Goal: Task Accomplishment & Management: Use online tool/utility

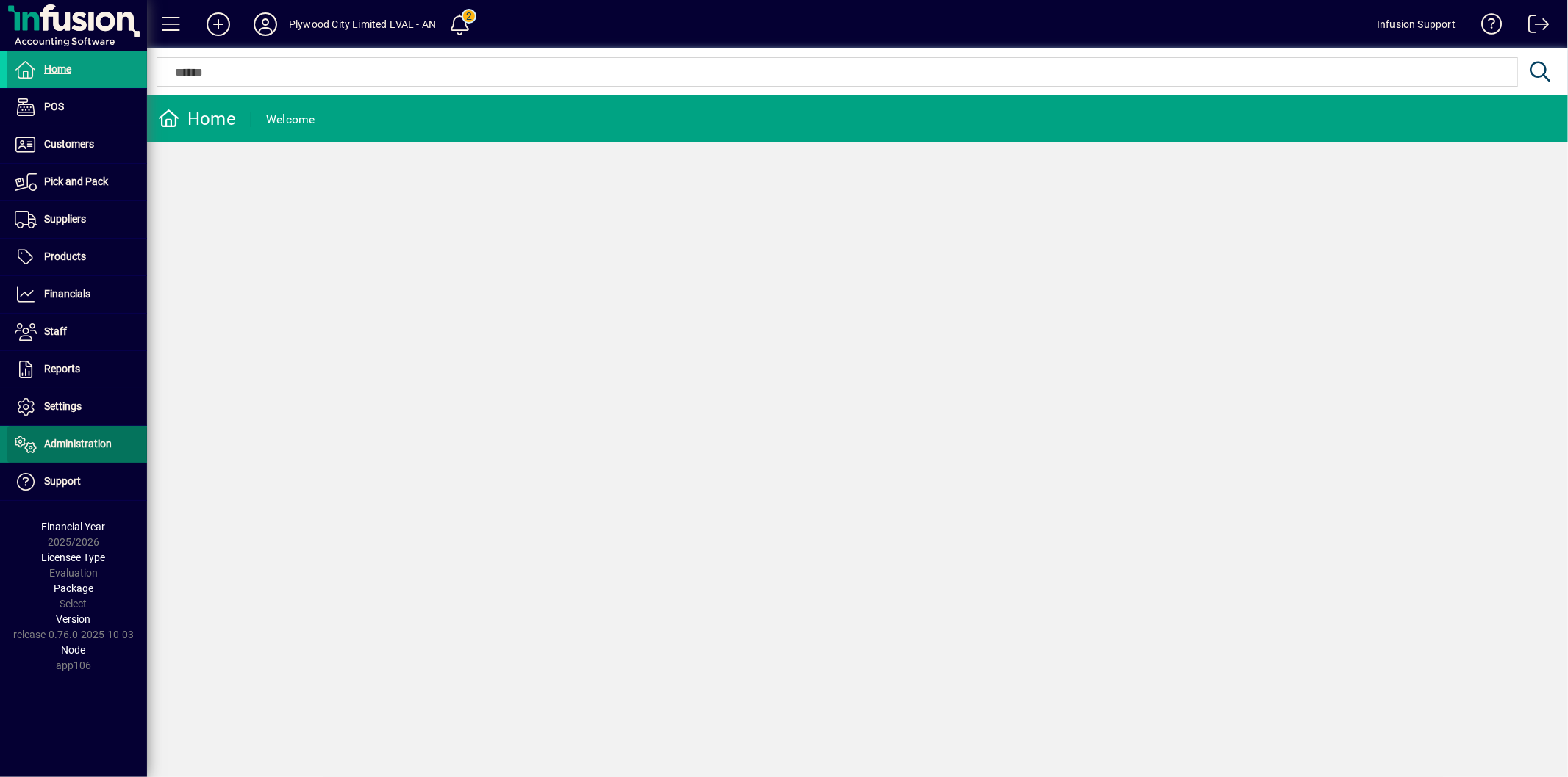
click at [101, 442] on span "Administration" at bounding box center [78, 443] width 67 height 12
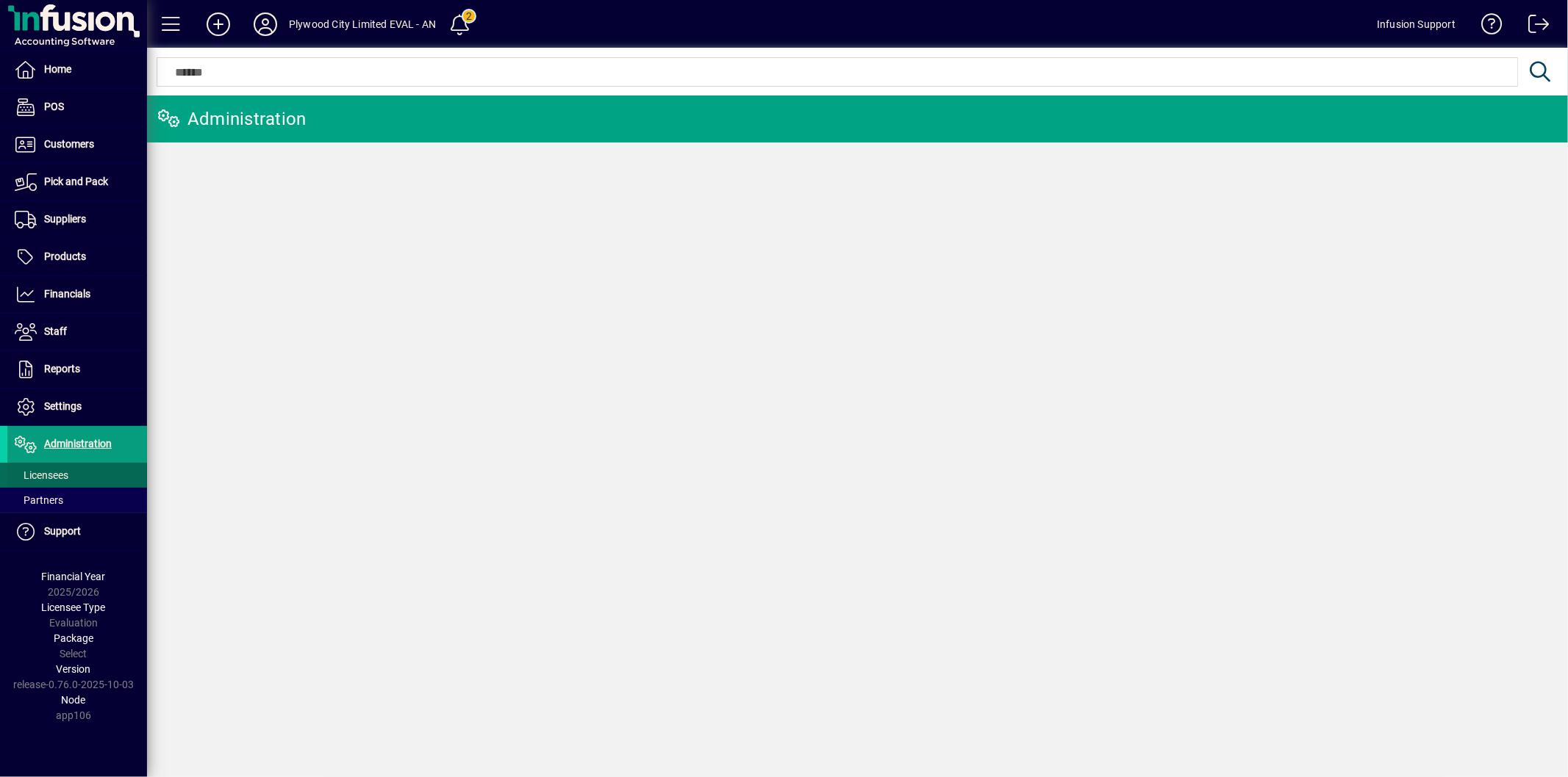
click at [84, 478] on span at bounding box center [77, 475] width 140 height 35
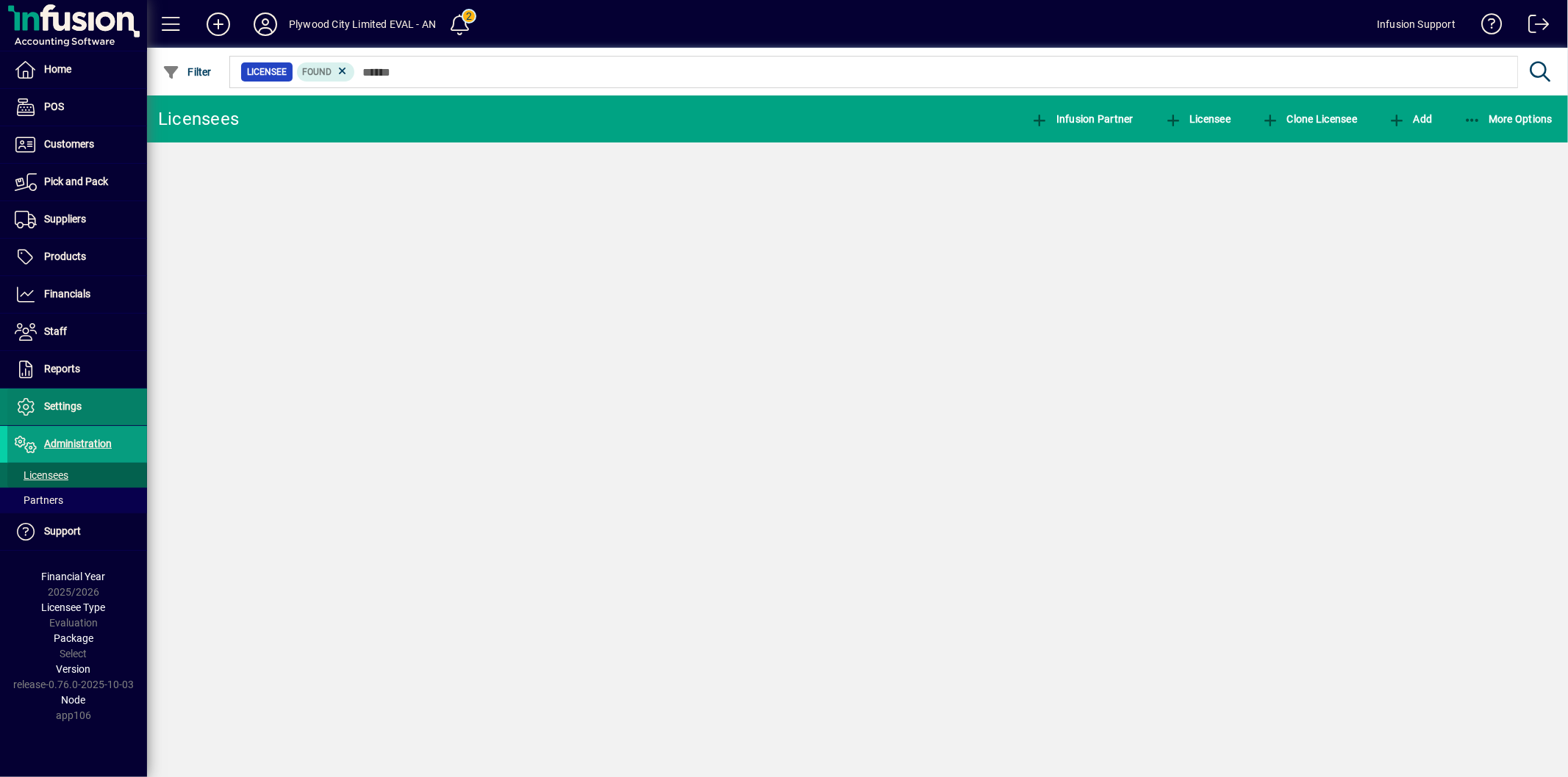
click at [89, 404] on span at bounding box center [77, 407] width 140 height 35
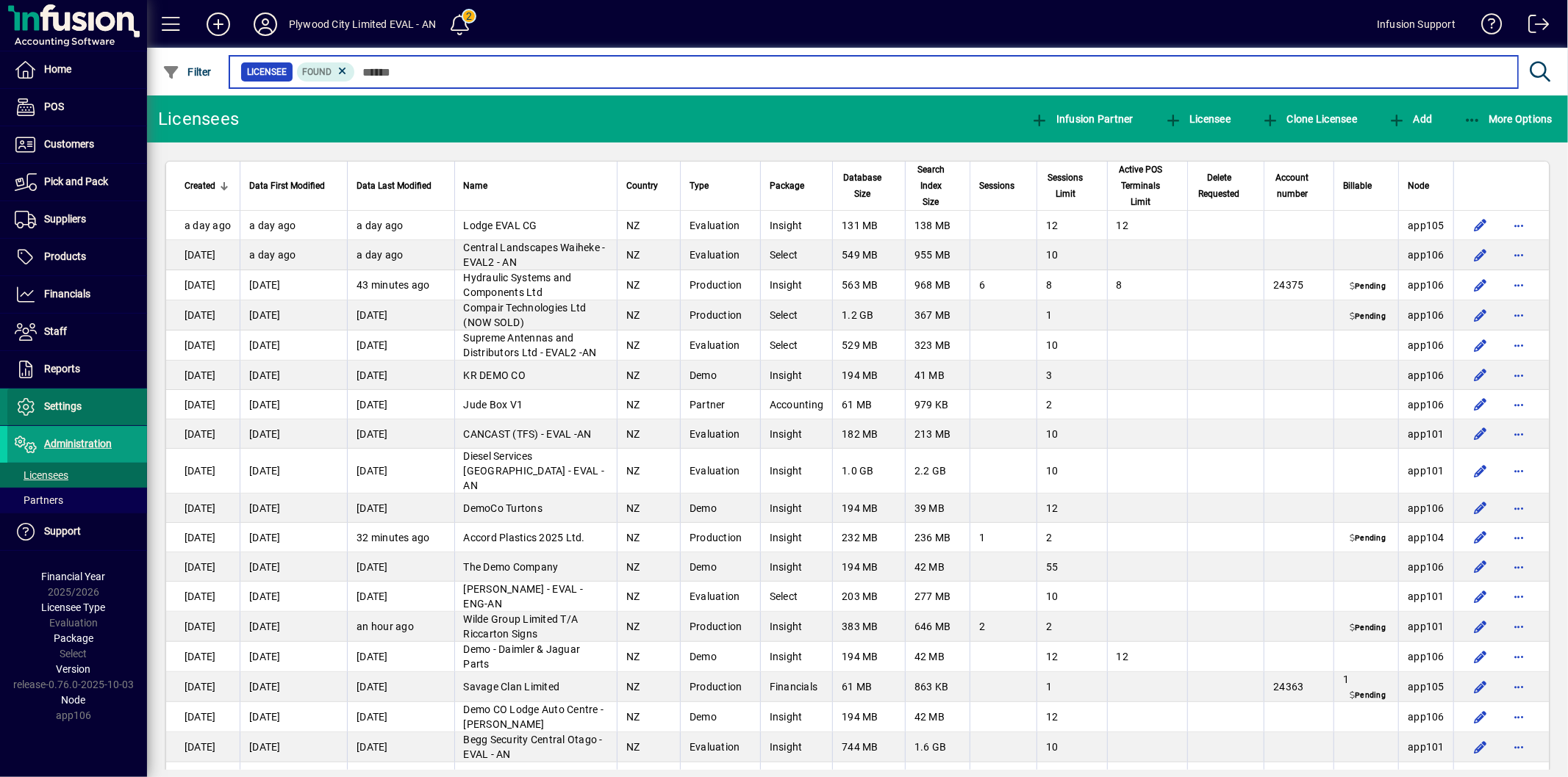
click at [89, 404] on span at bounding box center [77, 407] width 140 height 35
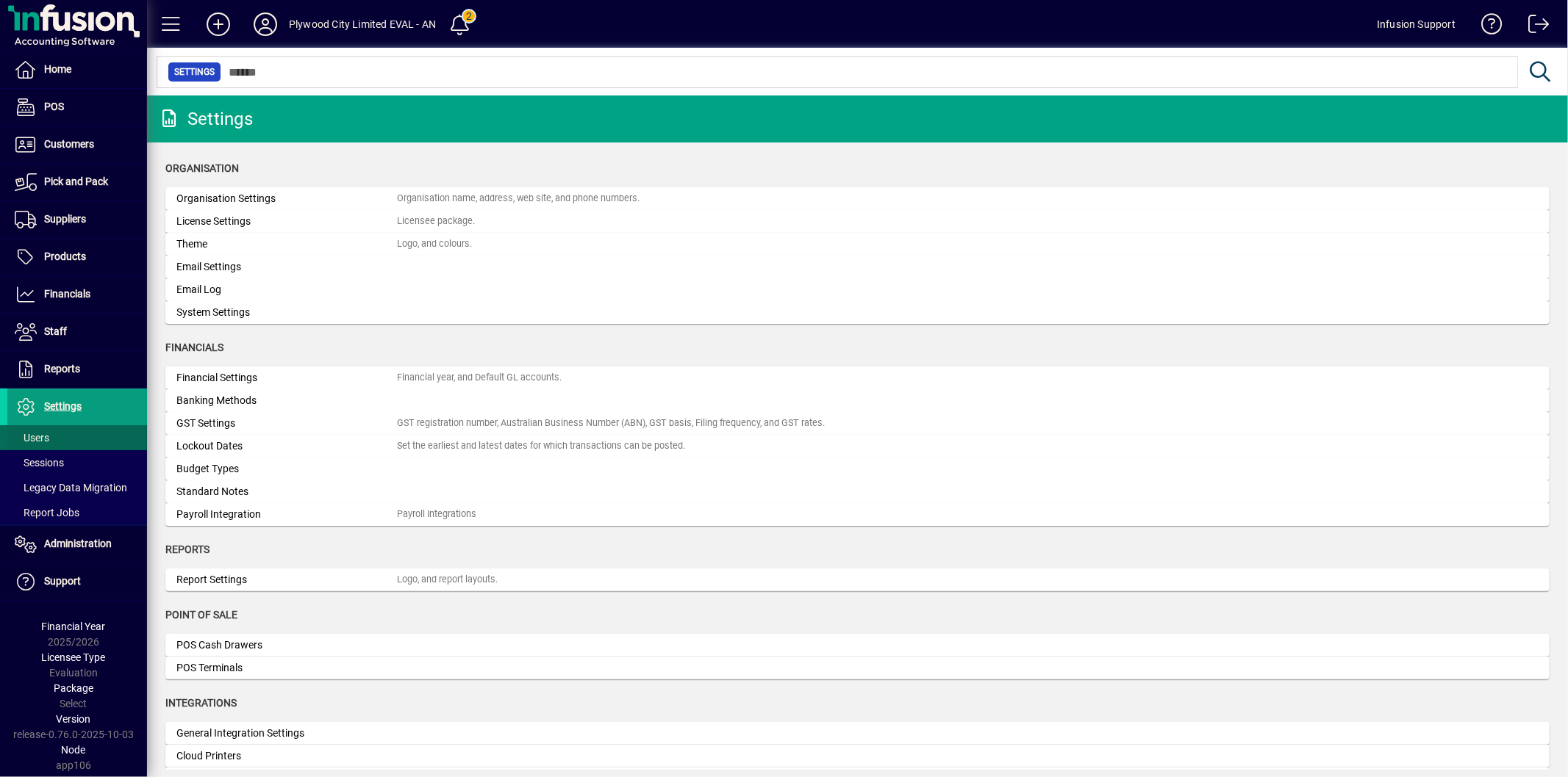
click at [83, 439] on span at bounding box center [77, 438] width 140 height 35
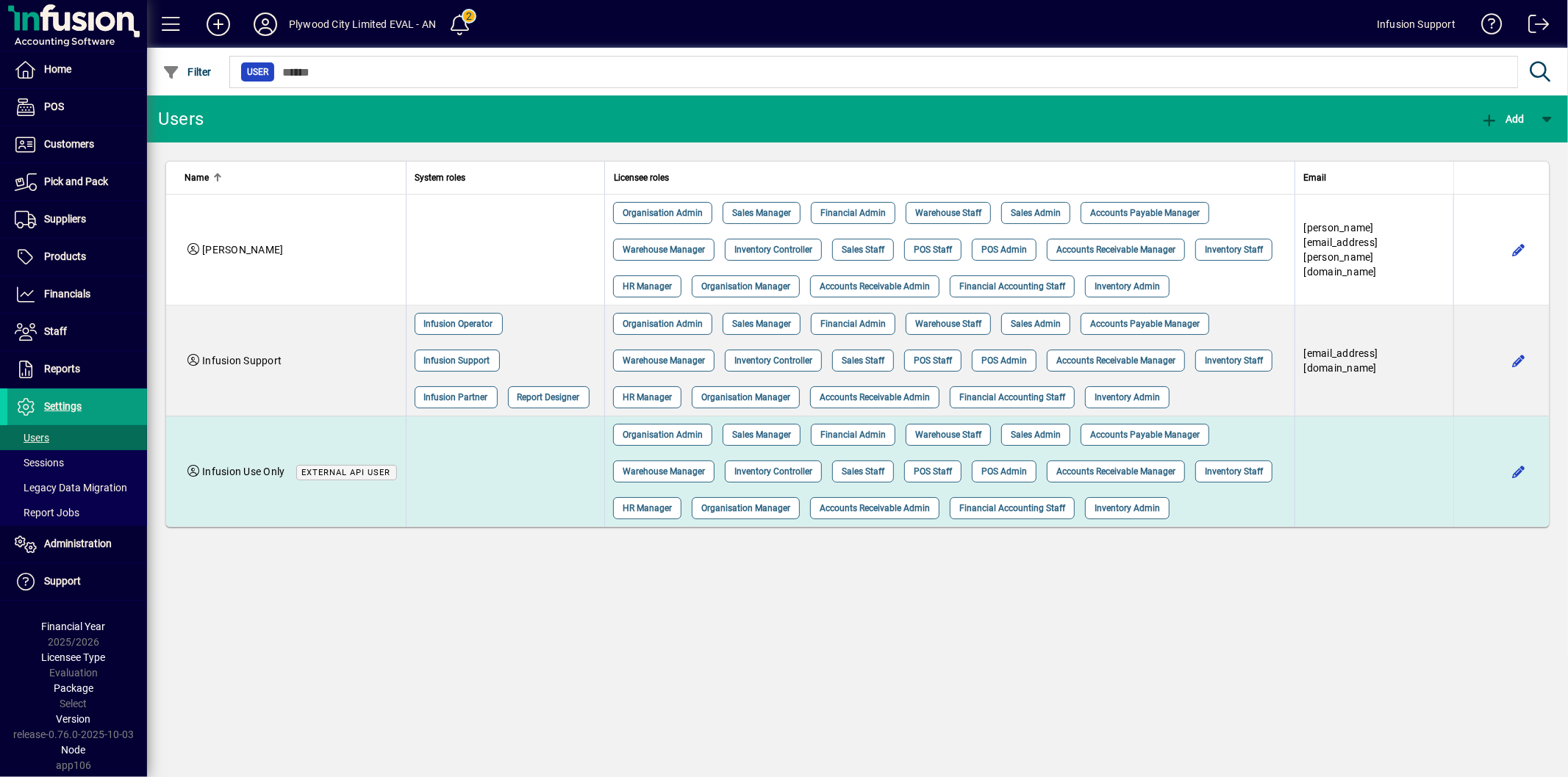
click at [482, 503] on td at bounding box center [505, 472] width 198 height 111
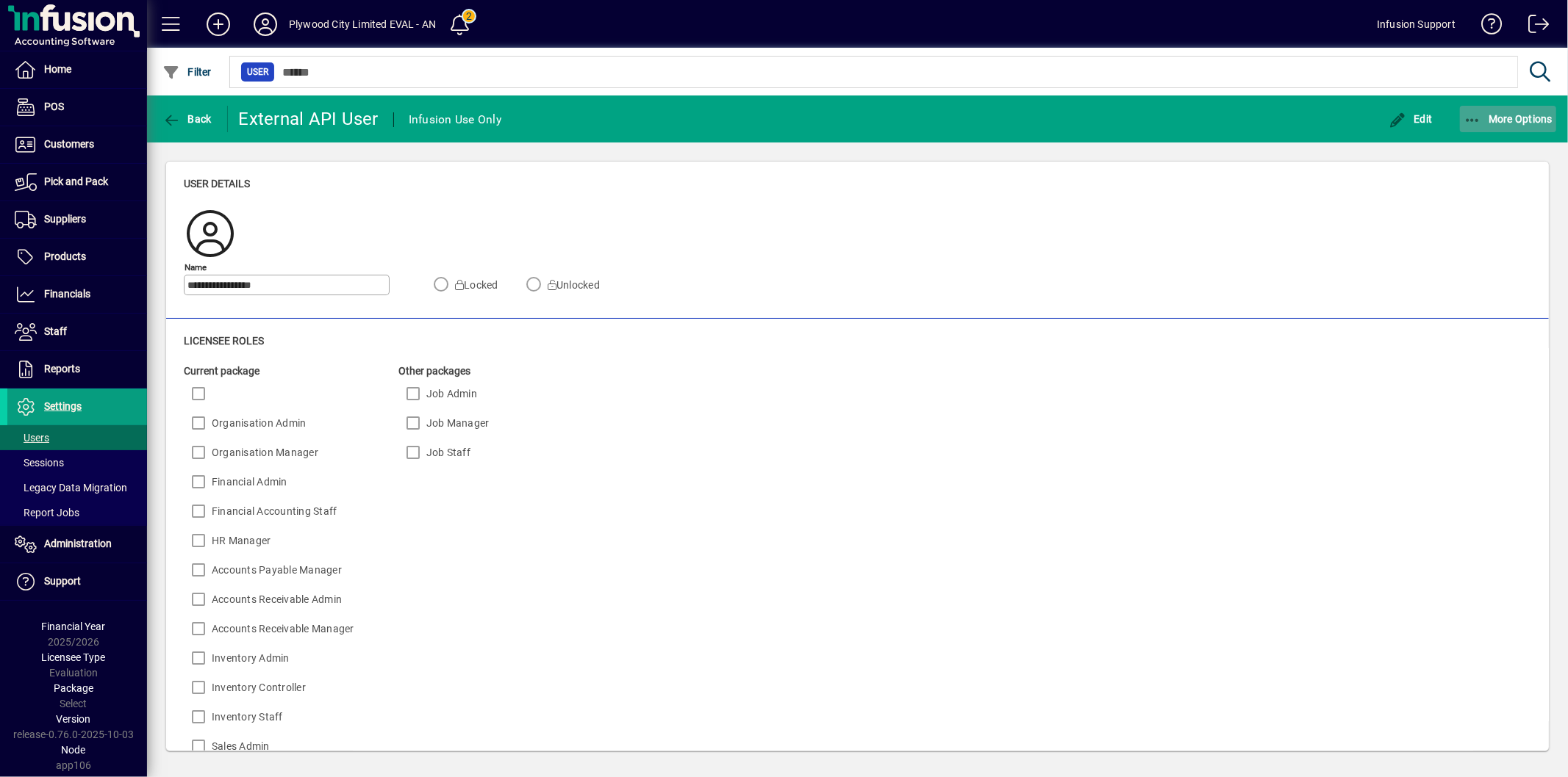
click at [1514, 113] on span "More Options" at bounding box center [1508, 119] width 89 height 12
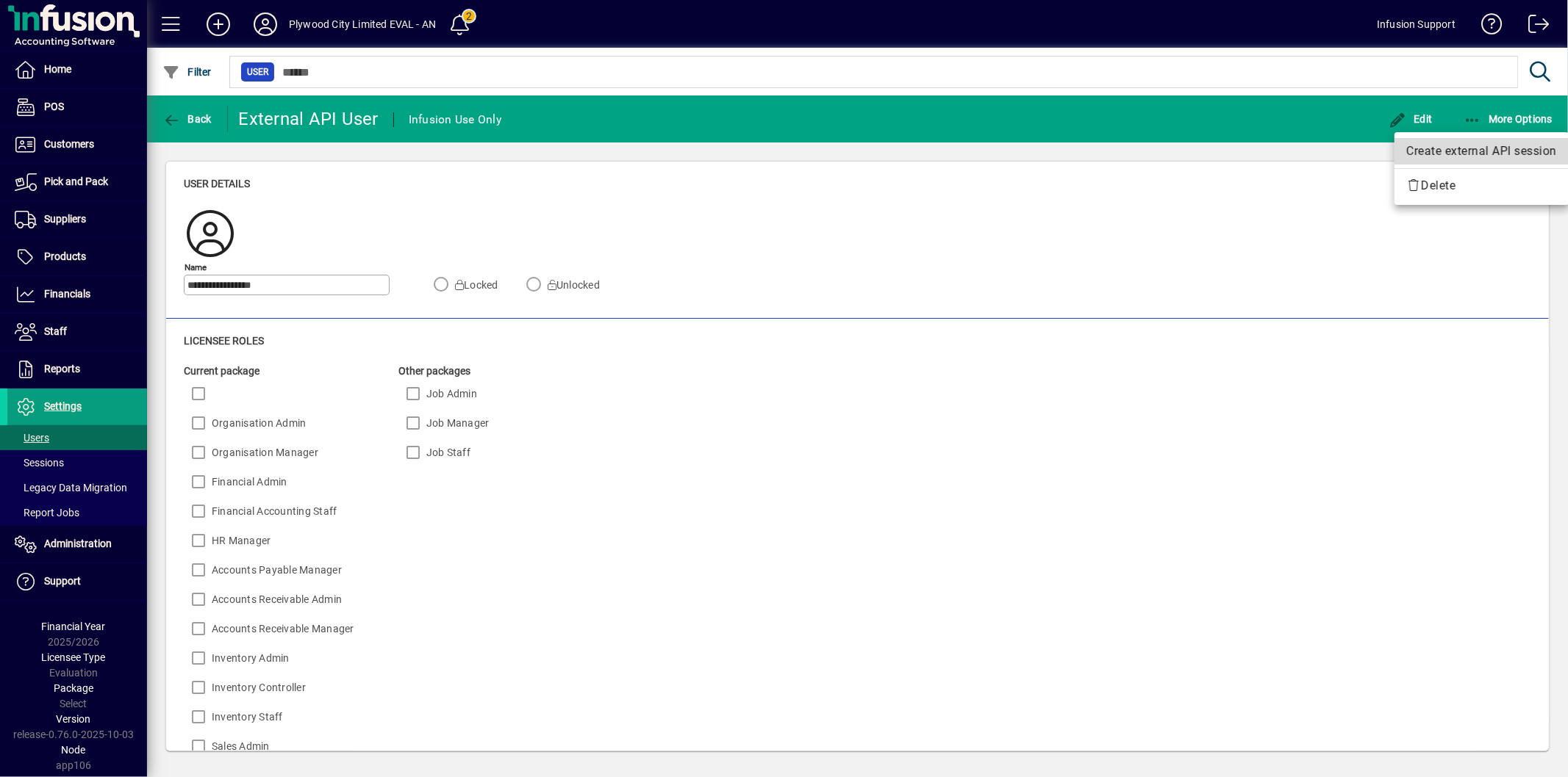
click at [1442, 142] on span "Create external API session" at bounding box center [1481, 151] width 151 height 18
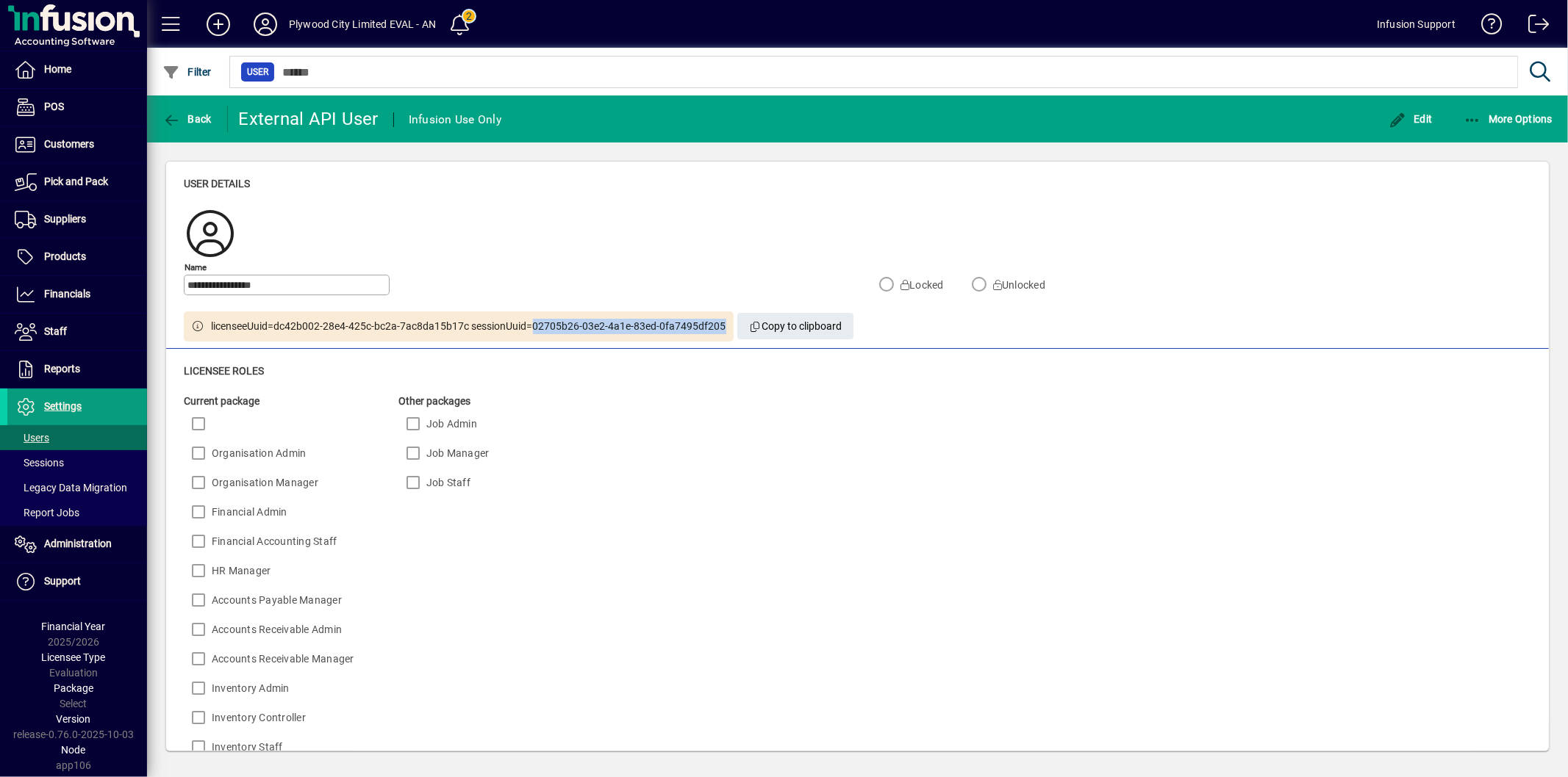
drag, startPoint x: 724, startPoint y: 323, endPoint x: 534, endPoint y: 327, distance: 190.0
click at [534, 327] on div "licenseeUuid=dc42b002-28e4-425c-bc2a-7ac8da15b17c sessionUuid=02705b26-03e2-4a1…" at bounding box center [459, 327] width 550 height 30
copy span "02705b26-03e2-4a1e-83ed-0fa7495df205"
click at [98, 147] on span at bounding box center [77, 145] width 140 height 35
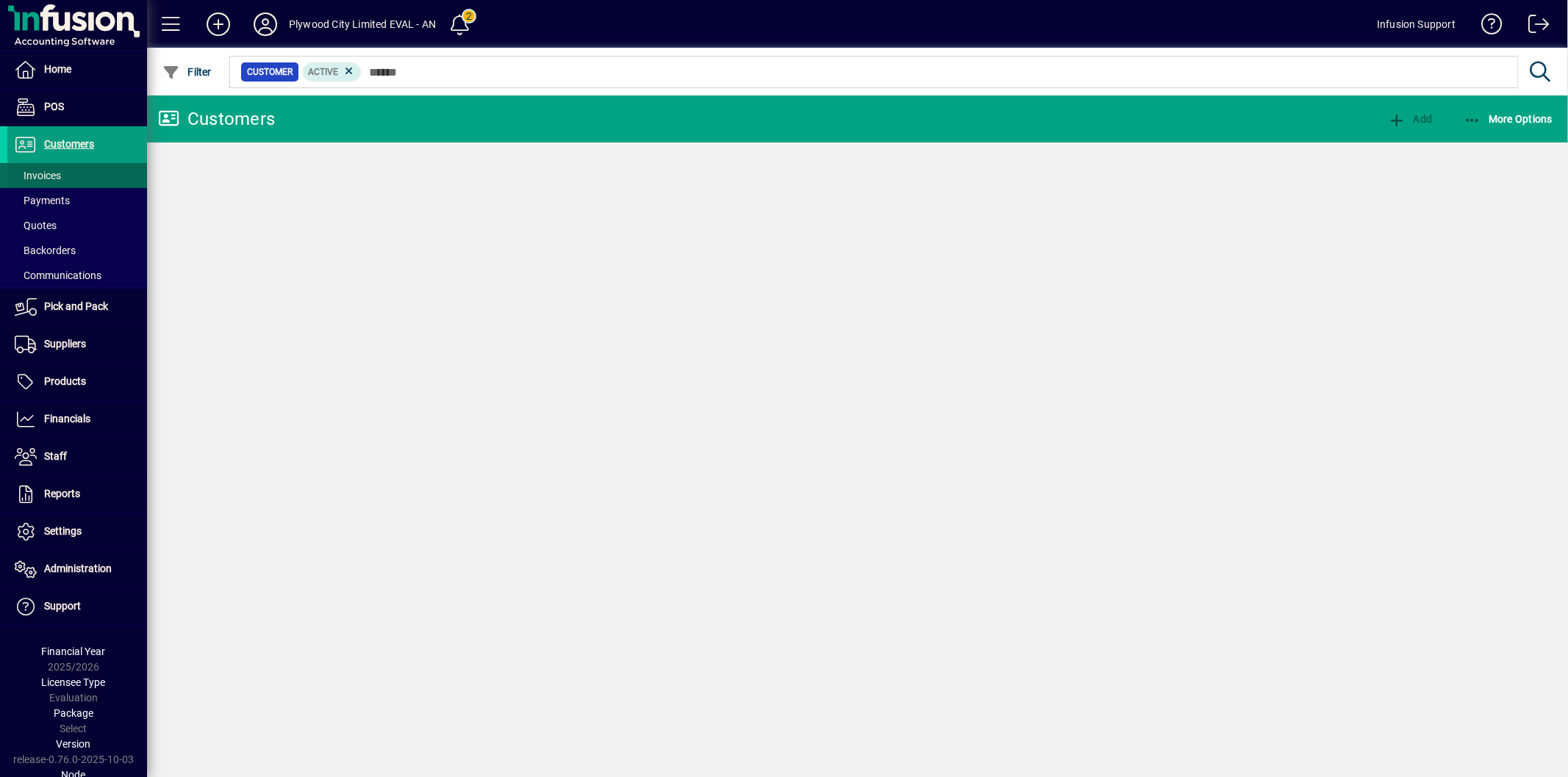
click at [82, 184] on span at bounding box center [77, 201] width 140 height 35
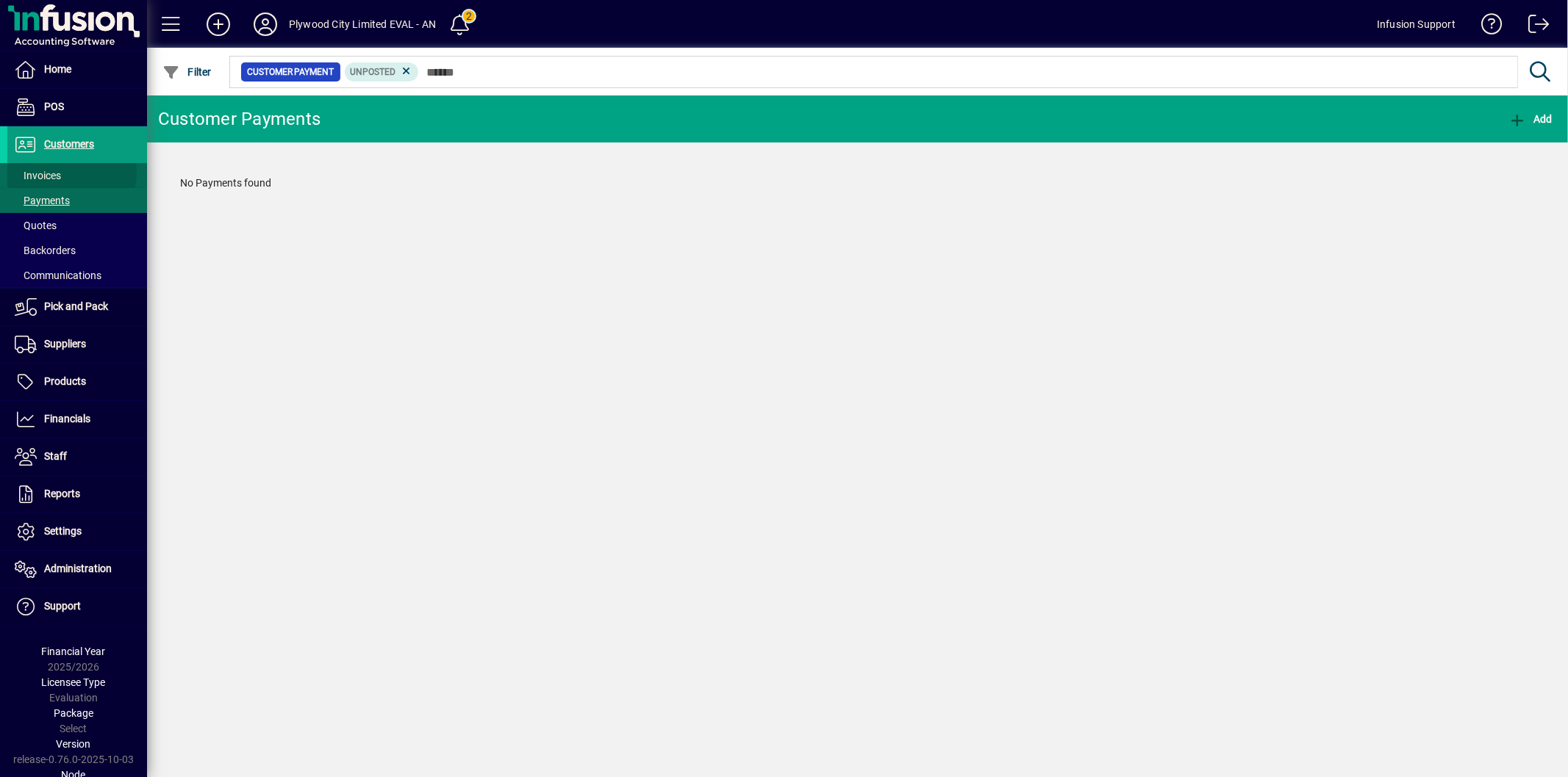
click at [71, 173] on span at bounding box center [77, 175] width 140 height 35
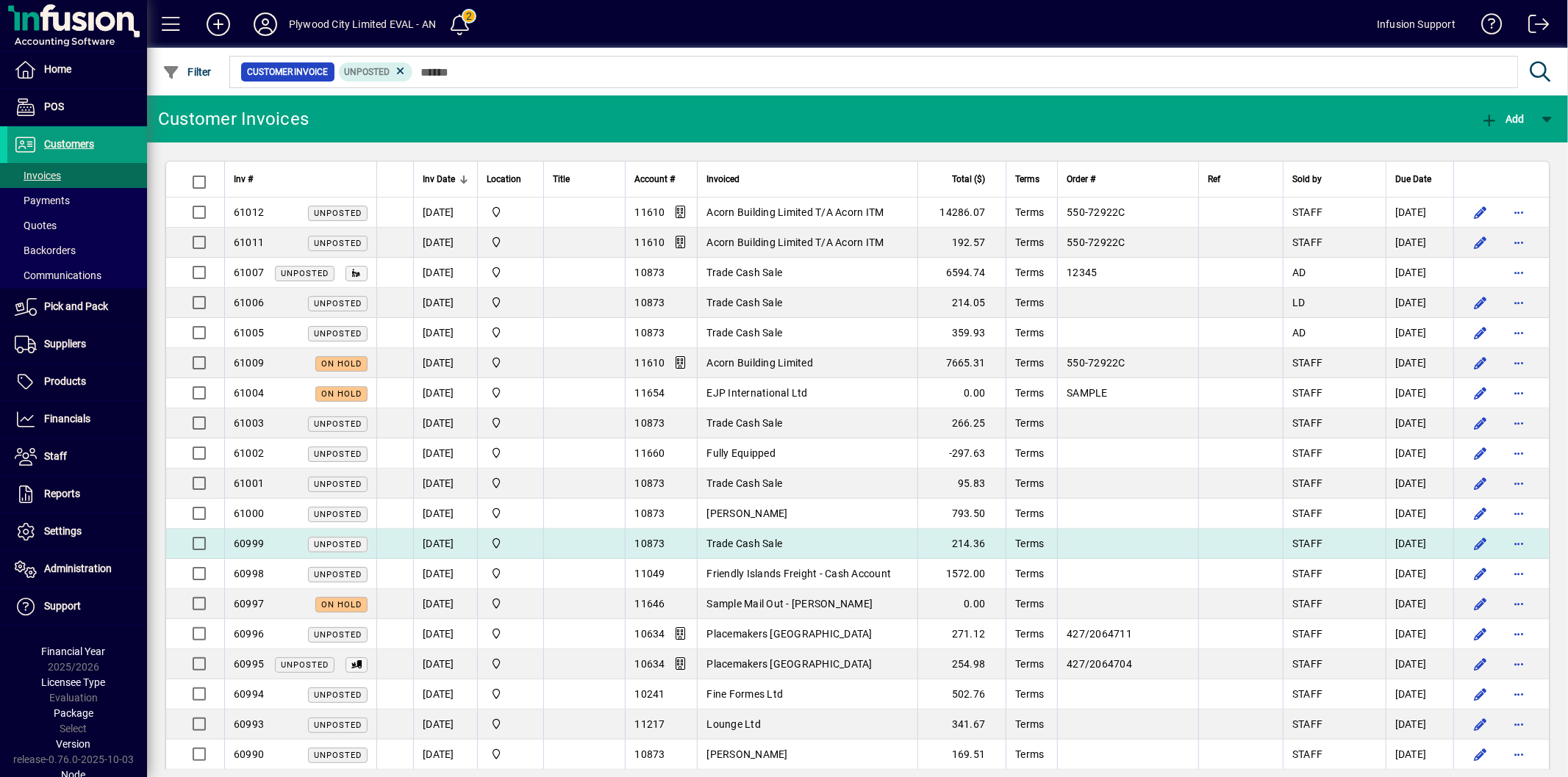
click at [266, 553] on td "60999 Unposted" at bounding box center [300, 544] width 152 height 30
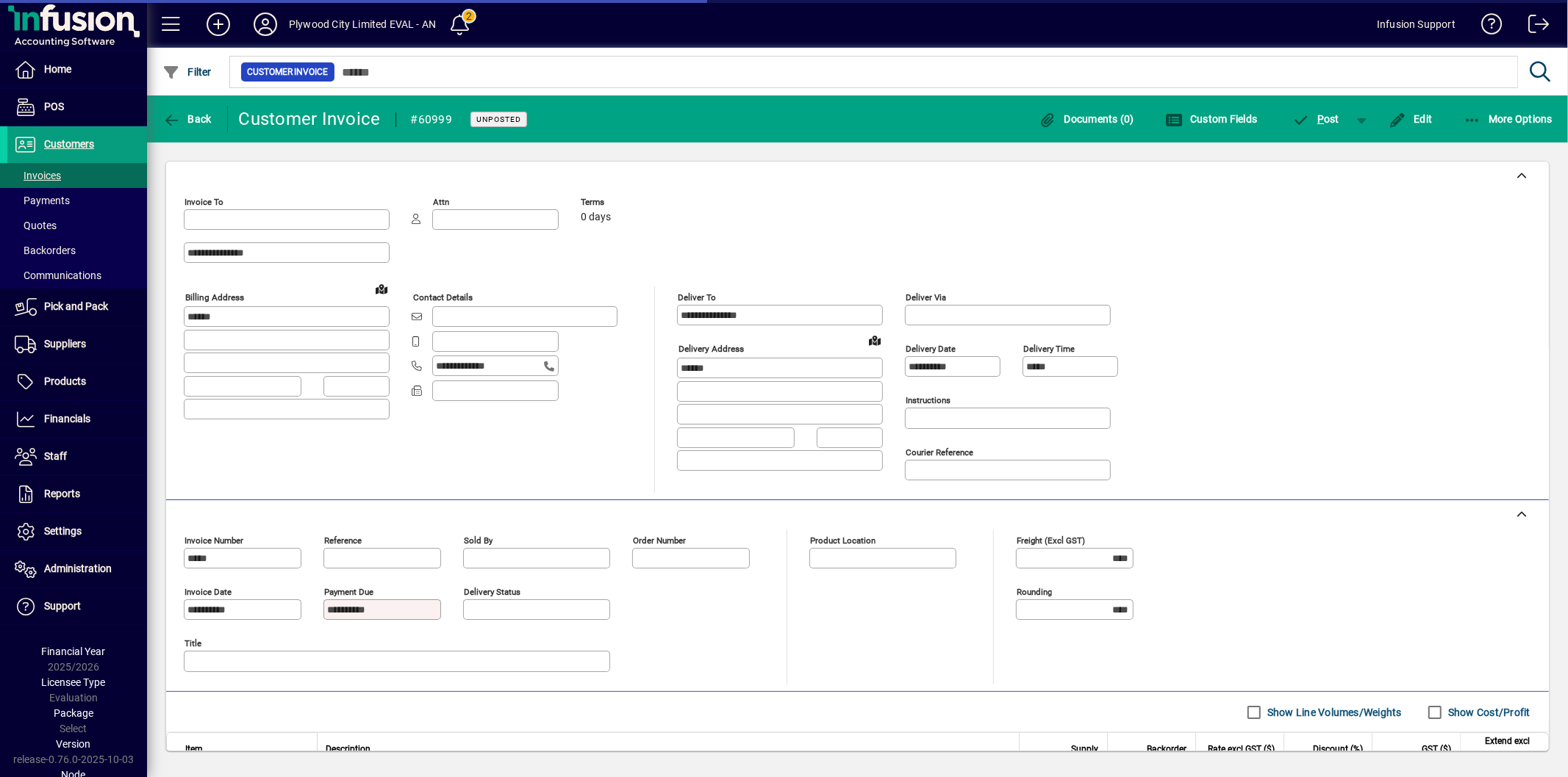
type input "**********"
type input "*******"
type input "**********"
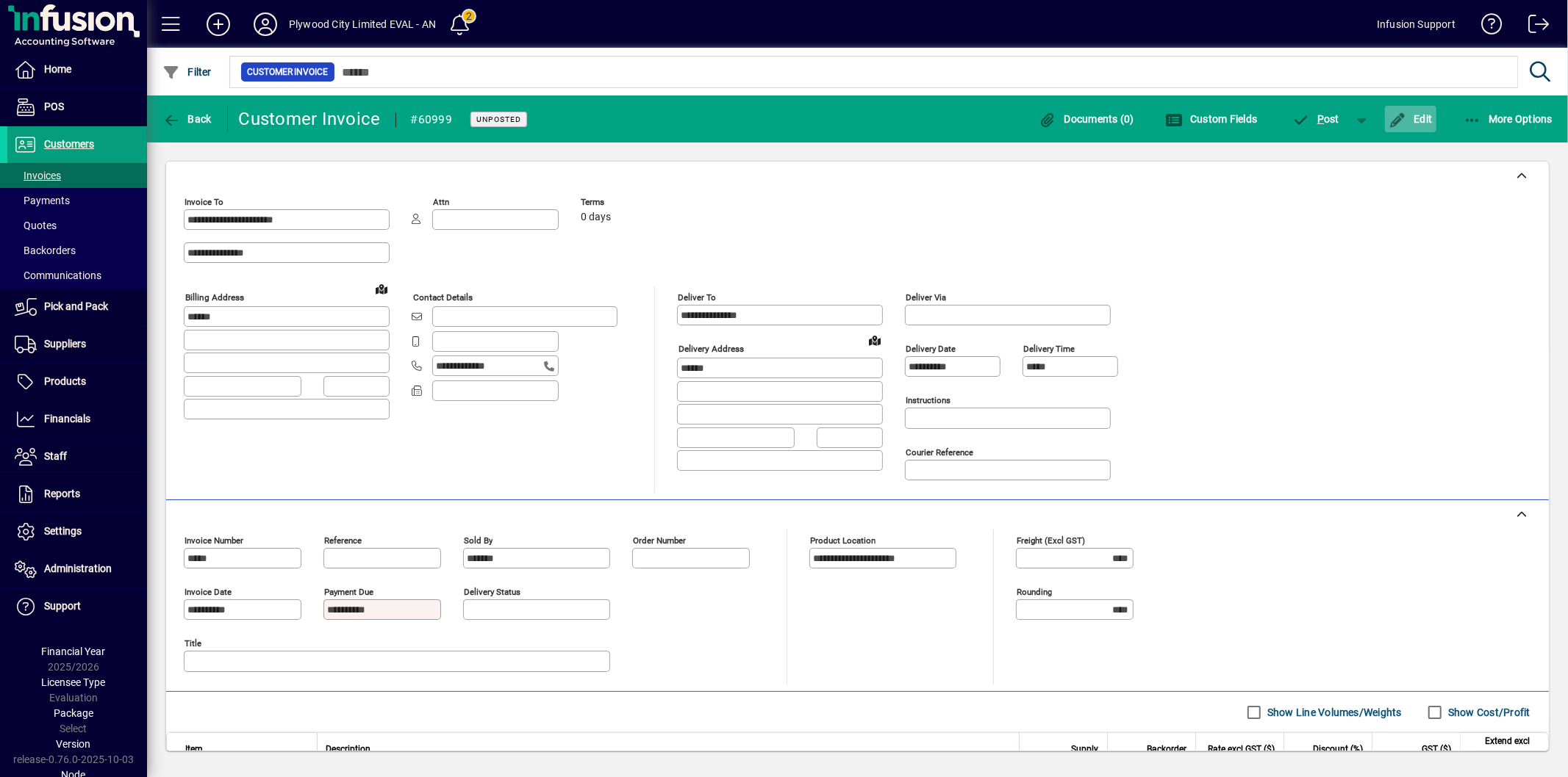
click at [1415, 111] on span "button" at bounding box center [1410, 119] width 51 height 35
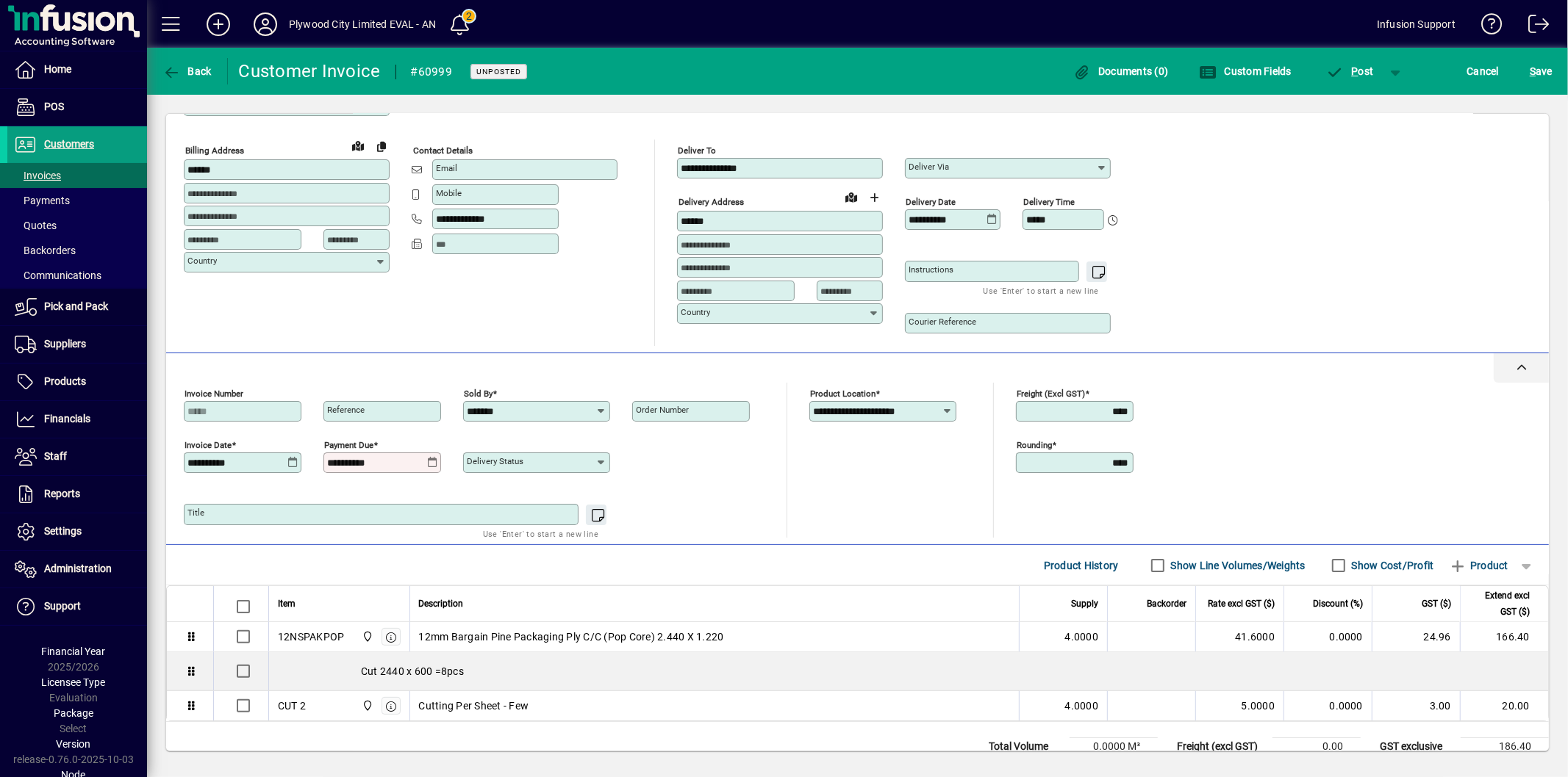
scroll to position [158, 0]
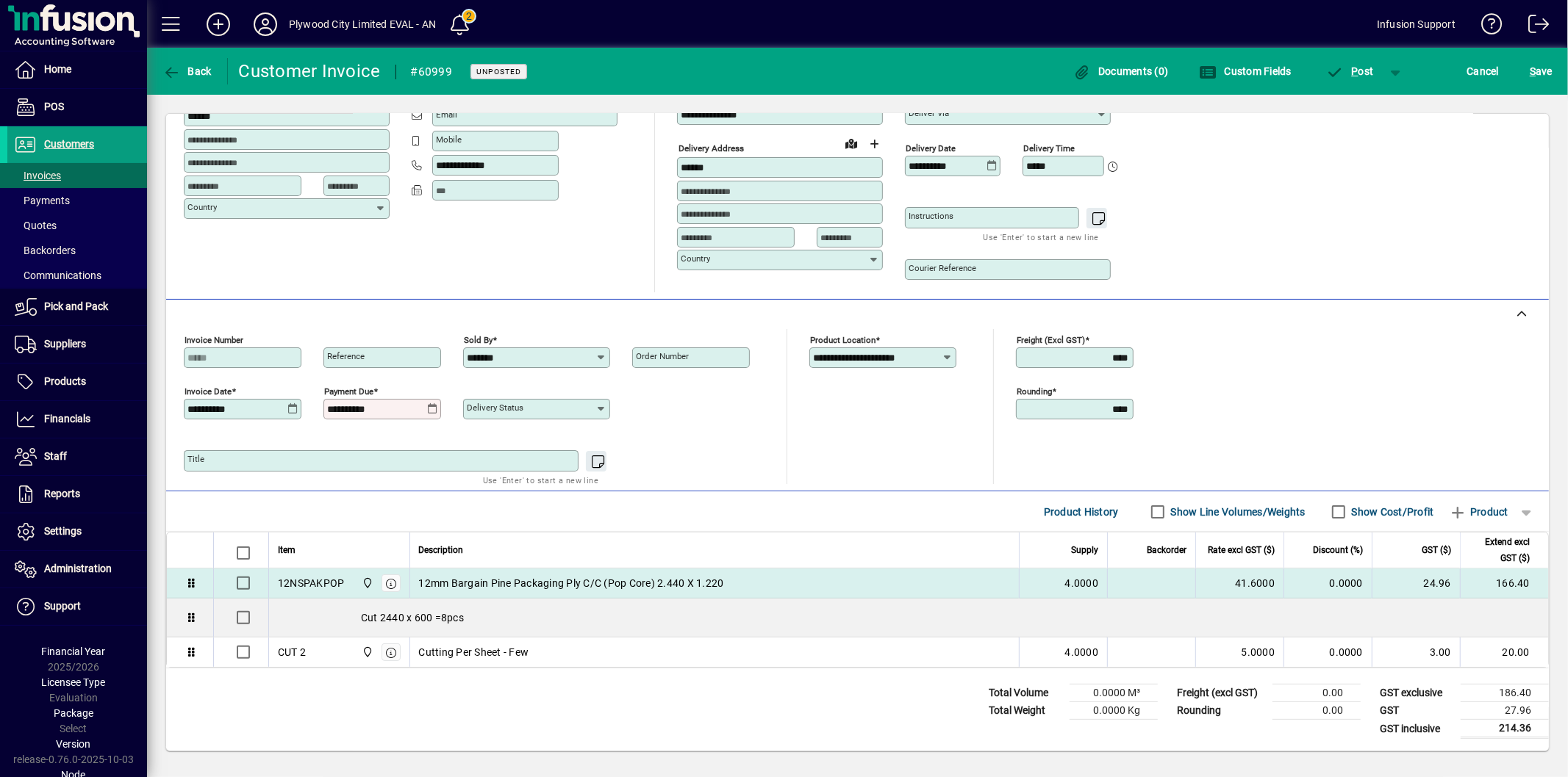
click at [732, 577] on div "12mm Bargain Pine Packaging Ply C/C (Pop Core) 2.440 X 1.220" at bounding box center [714, 583] width 591 height 15
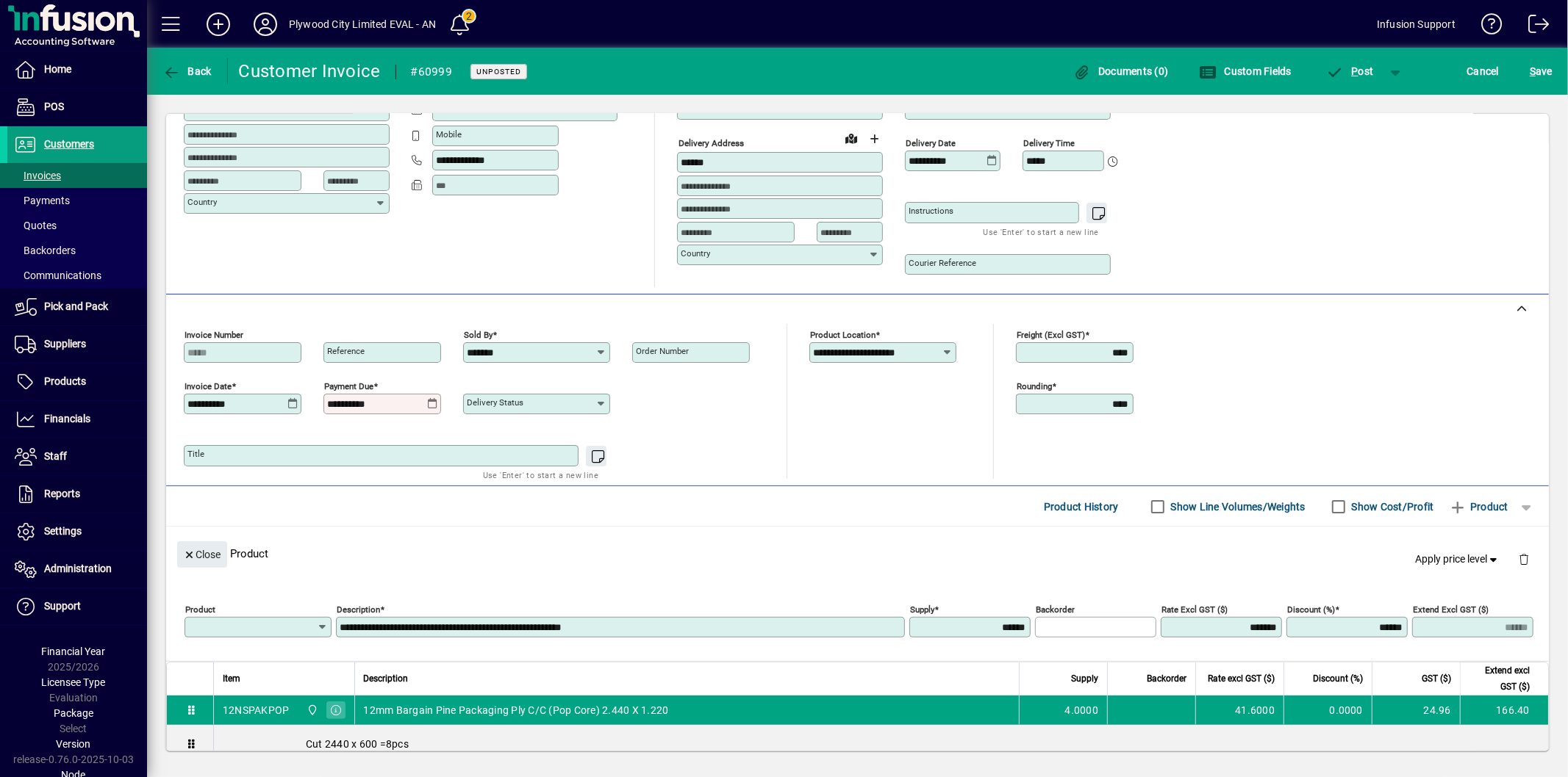
type input "**********"
click at [1534, 78] on span "S ave" at bounding box center [1541, 71] width 23 height 24
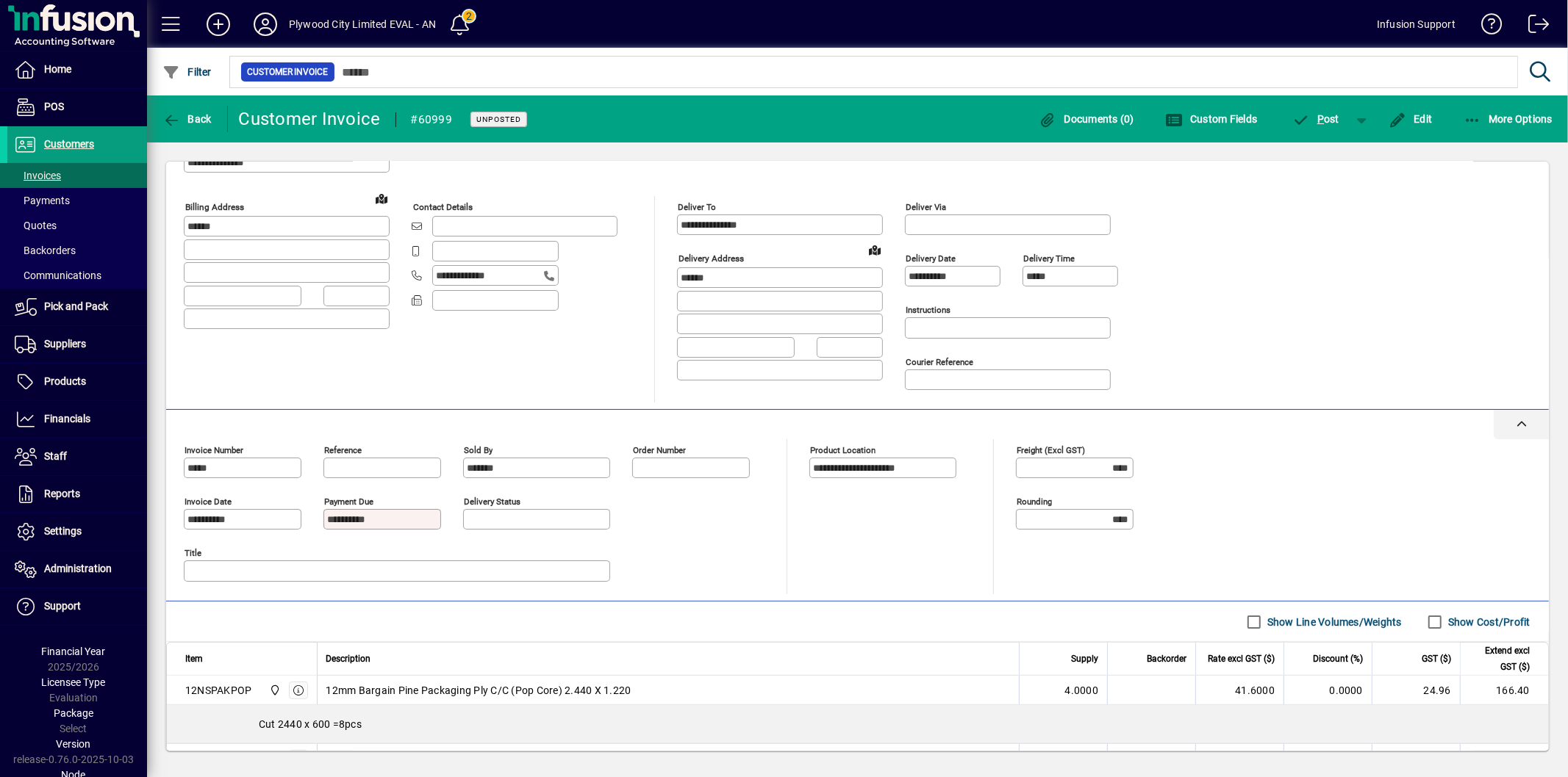
scroll to position [0, 0]
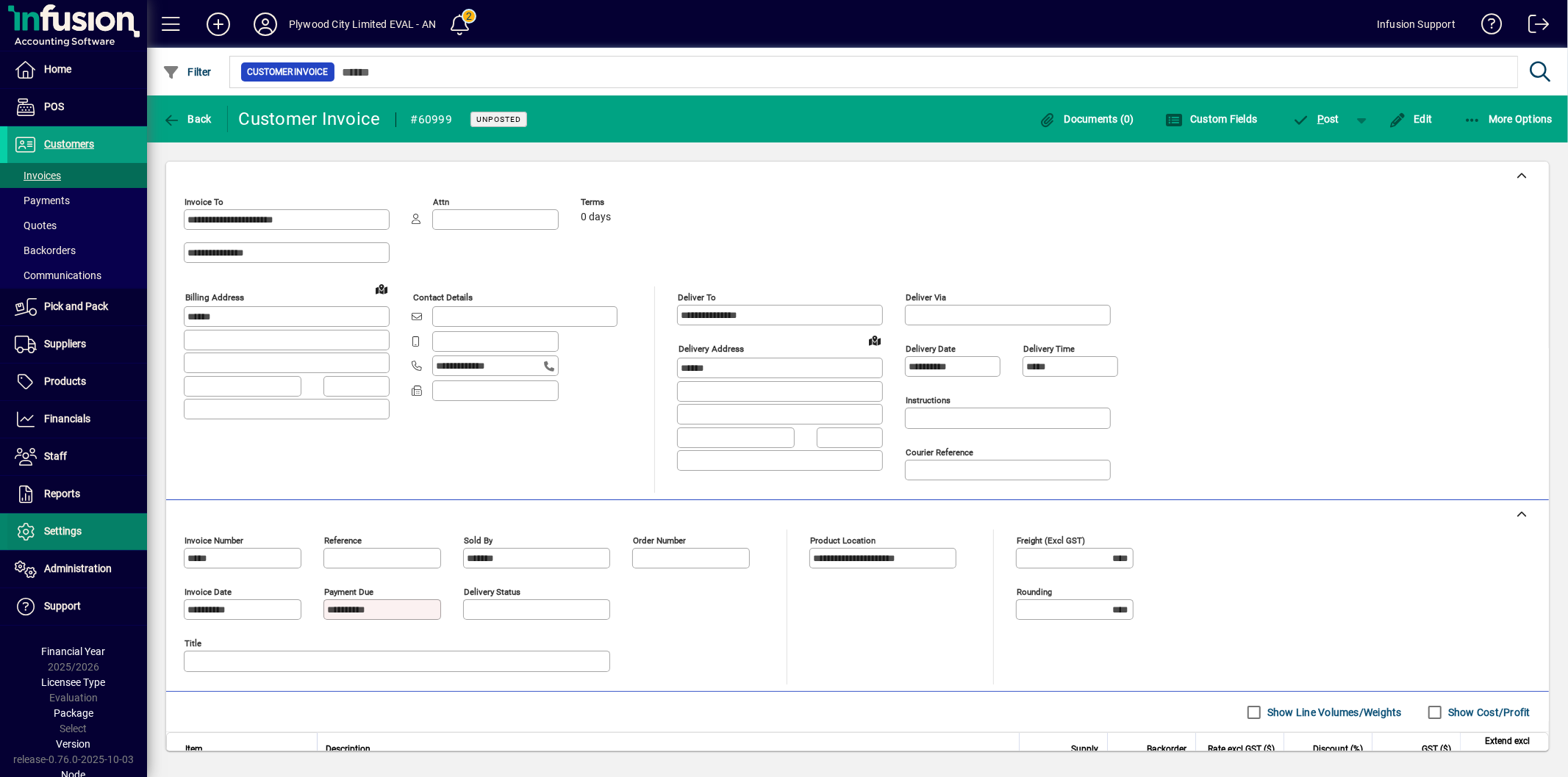
click at [65, 536] on span "Settings" at bounding box center [63, 531] width 37 height 12
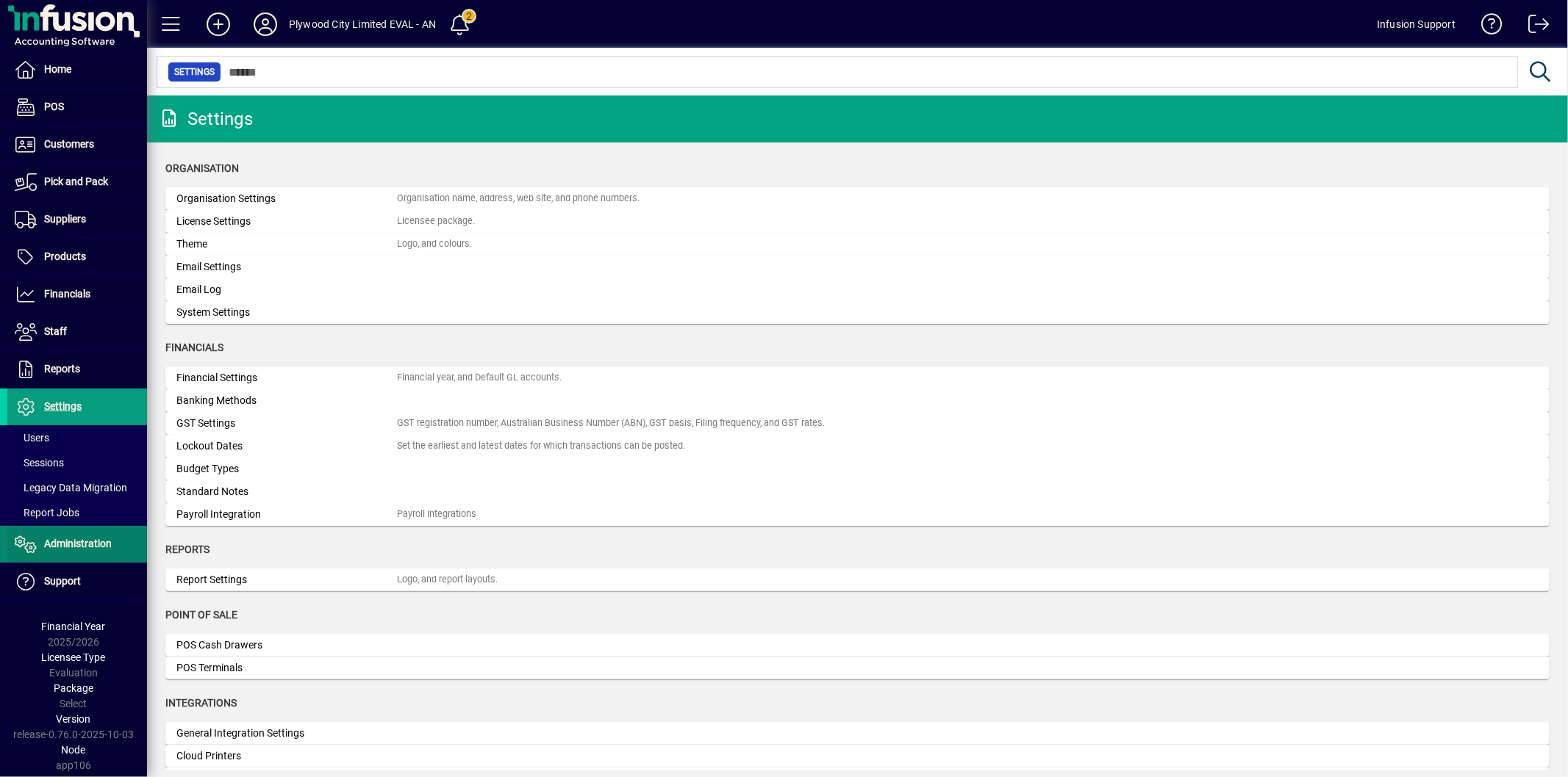
click at [64, 546] on span "Administration" at bounding box center [78, 543] width 67 height 12
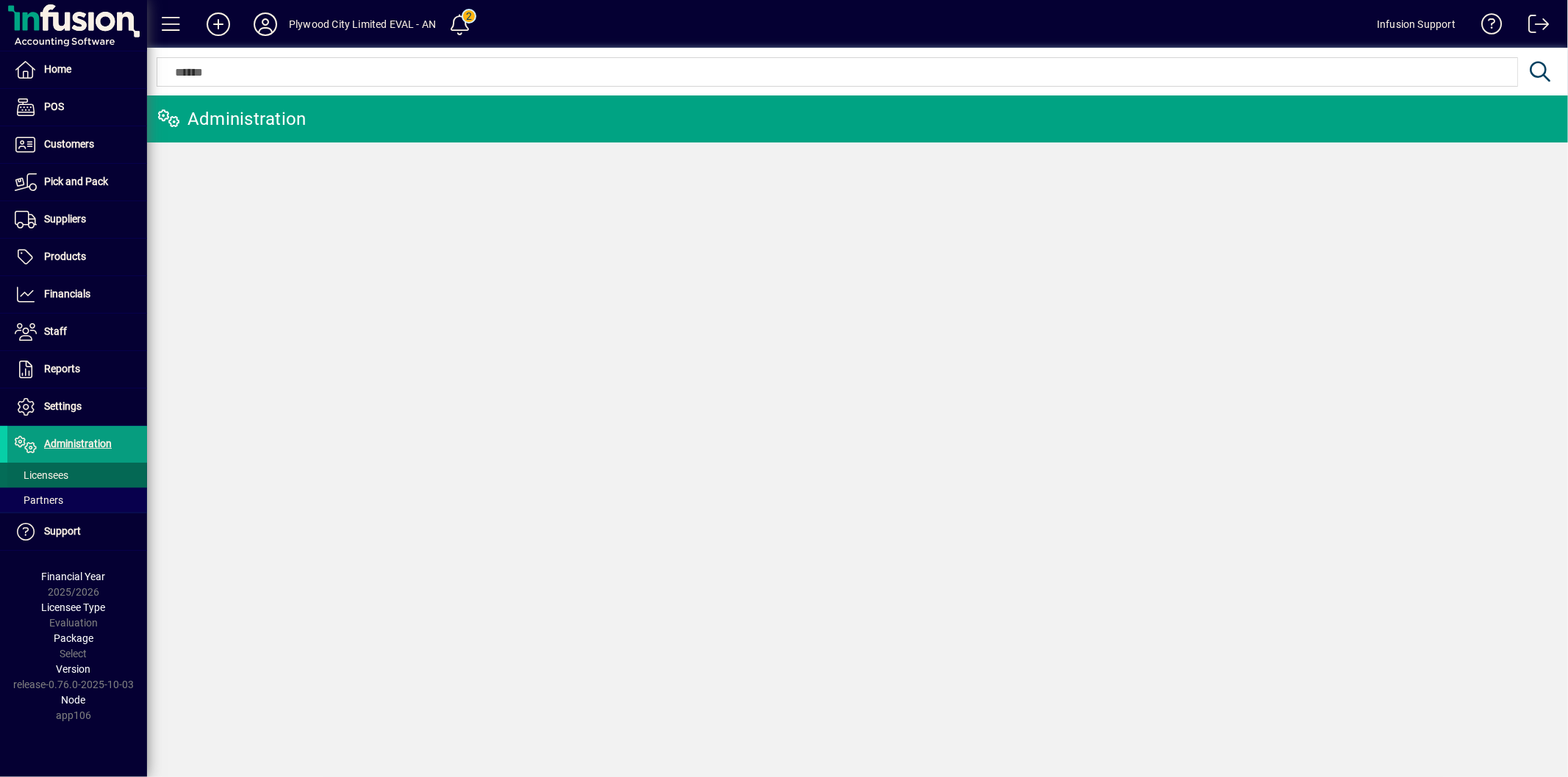
click at [62, 476] on span "Licensees" at bounding box center [42, 475] width 54 height 12
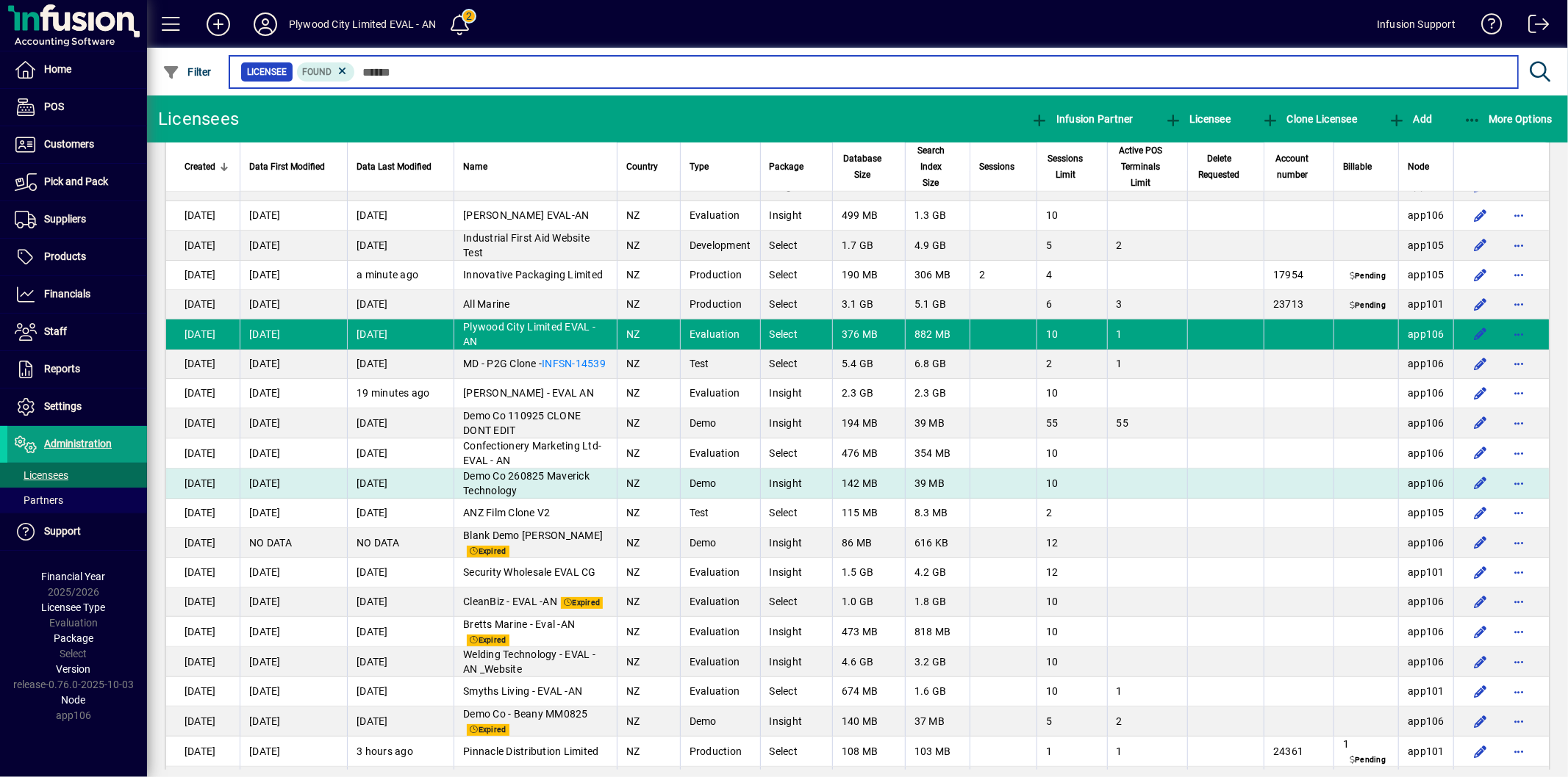
scroll to position [1469, 0]
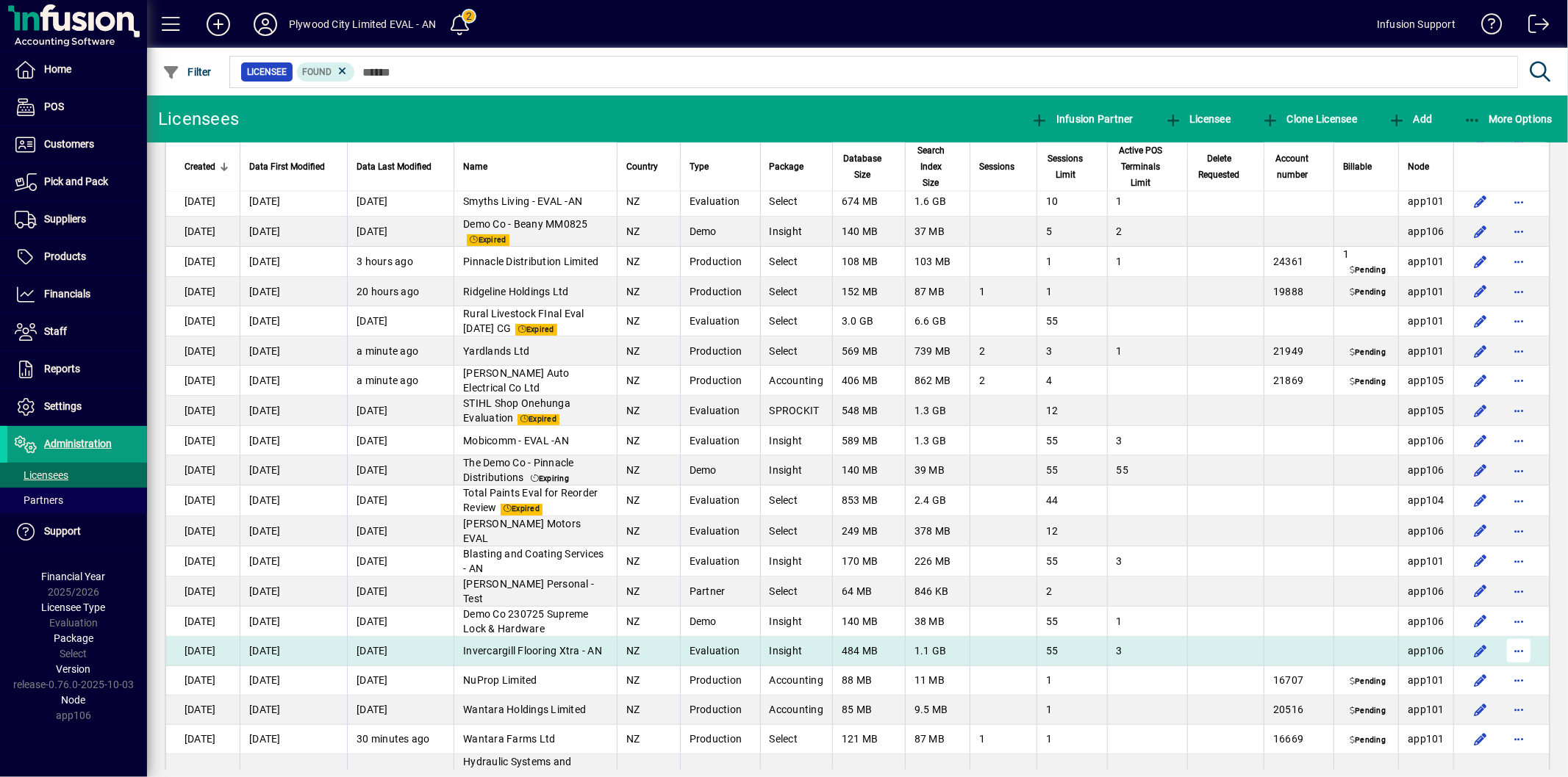
click at [1511, 669] on span "button" at bounding box center [1518, 651] width 35 height 35
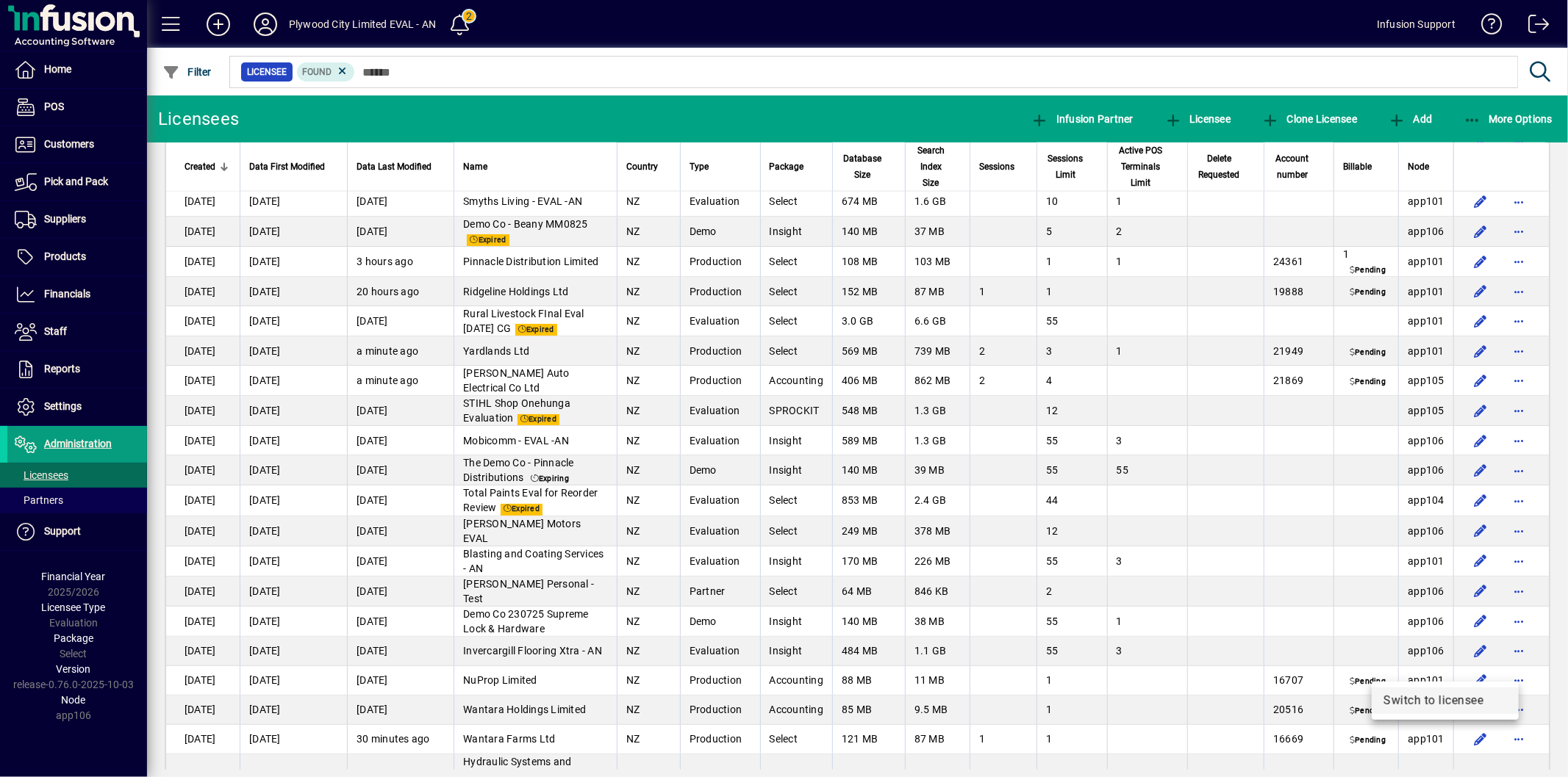
click at [1416, 694] on span "Switch to licensee" at bounding box center [1444, 701] width 123 height 18
